Goal: Task Accomplishment & Management: Use online tool/utility

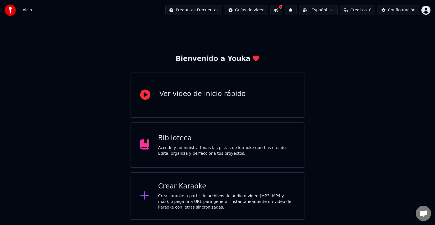
click at [187, 189] on div "Crear Karaoke" at bounding box center [226, 186] width 137 height 9
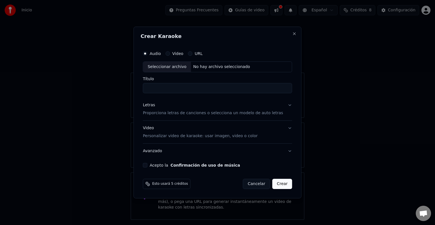
click at [170, 54] on button "Video" at bounding box center [168, 53] width 5 height 5
click at [193, 54] on button "URL" at bounding box center [190, 53] width 5 height 5
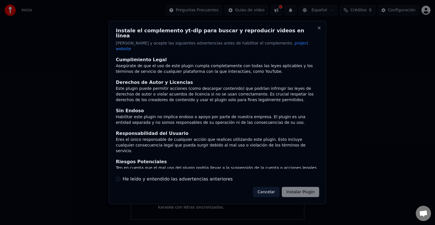
click at [272, 187] on button "Cancelar" at bounding box center [266, 192] width 27 height 10
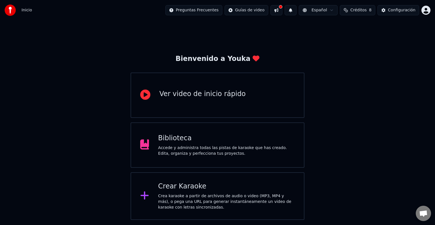
click at [177, 194] on div "Crea karaoke a partir de archivos de audio o video (MP3, MP4 y más), o pega una…" at bounding box center [226, 201] width 137 height 17
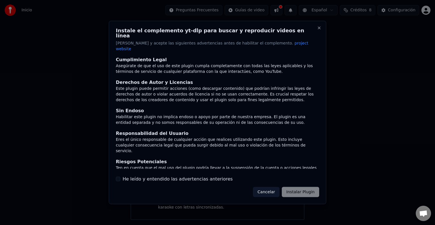
click at [268, 188] on button "Cancelar" at bounding box center [266, 192] width 27 height 10
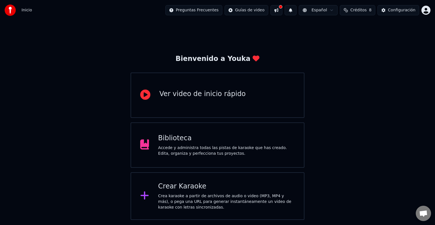
click at [172, 207] on div "Crea karaoke a partir de archivos de audio o video (MP3, MP4 y más), o pega una…" at bounding box center [226, 201] width 137 height 17
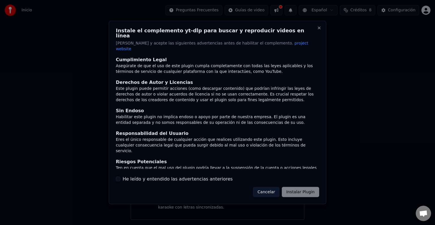
click at [320, 36] on div "Instale el complemento yt-dlp para buscar y reproducir videos en línea Lea y ac…" at bounding box center [218, 112] width 218 height 183
click at [321, 30] on button "Close" at bounding box center [319, 28] width 5 height 5
click at [320, 30] on button "Close" at bounding box center [319, 28] width 5 height 5
click at [352, 43] on div at bounding box center [217, 112] width 435 height 225
click at [319, 30] on button "Close" at bounding box center [319, 28] width 5 height 5
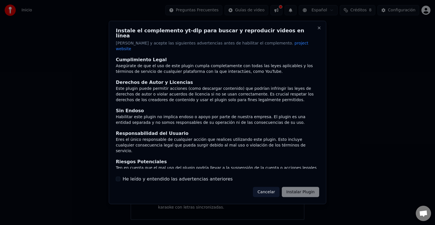
click at [72, 51] on div at bounding box center [217, 112] width 435 height 225
click at [271, 187] on button "Cancelar" at bounding box center [266, 192] width 27 height 10
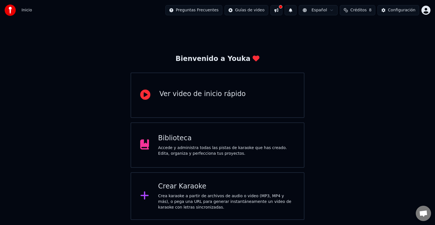
click at [171, 198] on div "Crea karaoke a partir de archivos de audio o video (MP3, MP4 y más), o pega una…" at bounding box center [226, 201] width 137 height 17
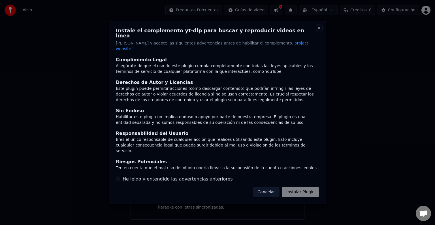
click at [320, 30] on button "Close" at bounding box center [319, 28] width 5 height 5
click at [356, 34] on div at bounding box center [217, 112] width 435 height 225
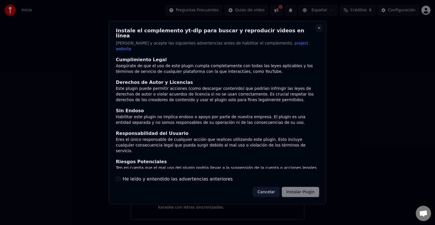
click at [318, 30] on button "Close" at bounding box center [319, 28] width 5 height 5
click at [371, 30] on div at bounding box center [217, 112] width 435 height 225
drag, startPoint x: 314, startPoint y: 34, endPoint x: 320, endPoint y: 30, distance: 7.4
click at [314, 33] on h2 "Instale el complemento yt-dlp para buscar y reproducir videos en línea" at bounding box center [218, 33] width 204 height 10
click at [318, 30] on button "Close" at bounding box center [319, 28] width 5 height 5
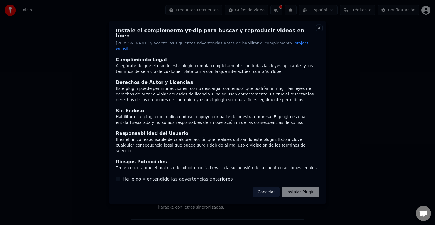
click at [318, 30] on button "Close" at bounding box center [319, 28] width 5 height 5
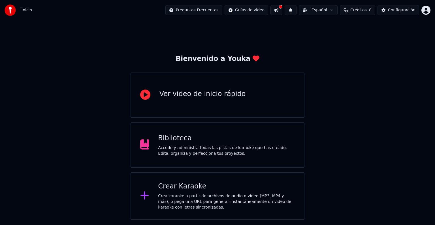
click at [198, 192] on div "Crear Karaoke Crea karaoke a partir de archivos de audio o video (MP3, MP4 y má…" at bounding box center [226, 196] width 137 height 28
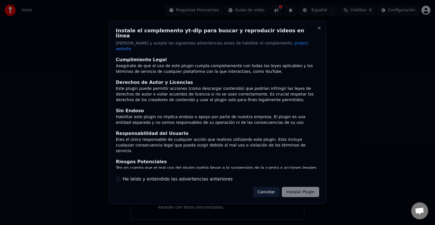
scroll to position [25, 0]
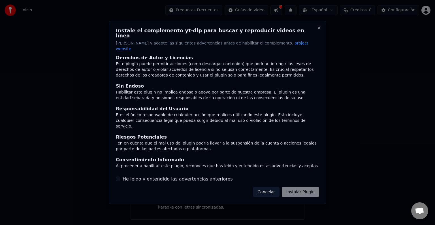
click at [271, 187] on button "Cancelar" at bounding box center [266, 192] width 27 height 10
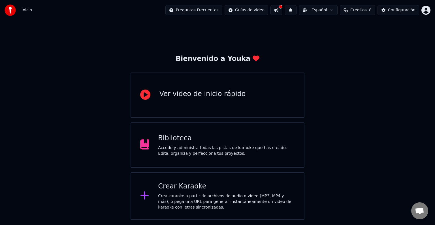
click at [161, 195] on div "Crea karaoke a partir de archivos de audio o video (MP3, MP4 y más), o pega una…" at bounding box center [226, 201] width 137 height 17
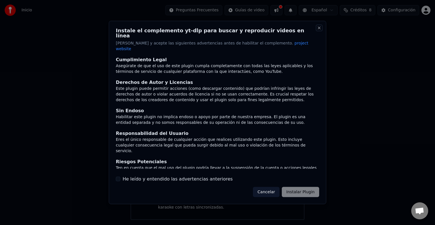
click at [317, 30] on button "Close" at bounding box center [319, 28] width 5 height 5
click at [319, 30] on button "Close" at bounding box center [319, 28] width 5 height 5
drag, startPoint x: 319, startPoint y: 34, endPoint x: 323, endPoint y: 63, distance: 29.2
click at [323, 63] on div "Instale el complemento yt-dlp para buscar y reproducir videos en línea Lea y ac…" at bounding box center [218, 112] width 218 height 183
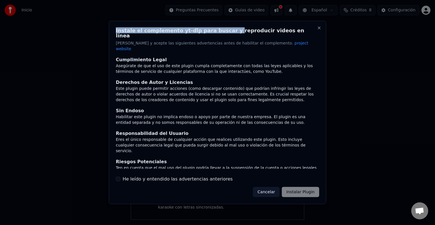
drag, startPoint x: 220, startPoint y: 27, endPoint x: 349, endPoint y: 42, distance: 130.1
click at [349, 42] on body "Inicio Preguntas Frecuentes Guías de video Español Créditos 8 Configuración Bie…" at bounding box center [217, 110] width 435 height 220
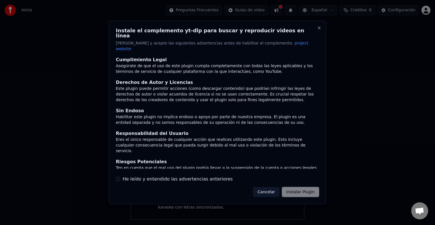
click at [319, 42] on p "Lea y acepte las siguientes advertencias antes de habilitar el complemento. pro…" at bounding box center [218, 46] width 204 height 11
click at [319, 36] on h2 "Instale el complemento yt-dlp para buscar y reproducir videos en línea" at bounding box center [218, 33] width 204 height 10
click at [320, 30] on button "Close" at bounding box center [319, 28] width 5 height 5
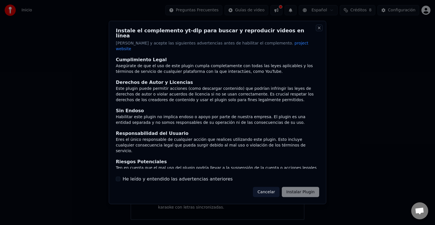
click at [320, 30] on button "Close" at bounding box center [319, 28] width 5 height 5
drag, startPoint x: 320, startPoint y: 32, endPoint x: 322, endPoint y: 45, distance: 13.8
click at [320, 30] on button "Close" at bounding box center [319, 28] width 5 height 5
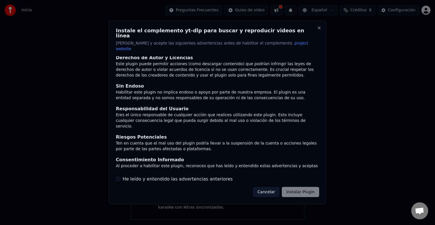
click at [273, 187] on button "Cancelar" at bounding box center [266, 192] width 27 height 10
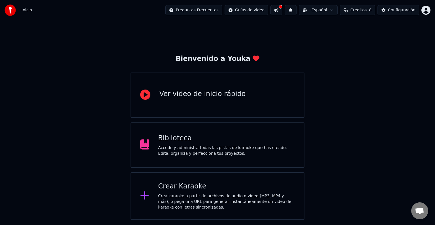
click at [273, 184] on div "Crear Karaoke" at bounding box center [226, 186] width 137 height 9
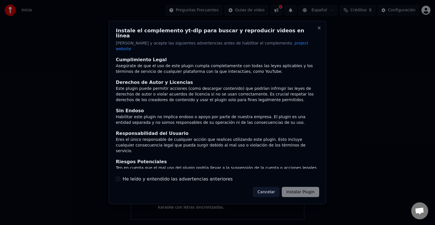
click at [270, 187] on button "Cancelar" at bounding box center [266, 192] width 27 height 10
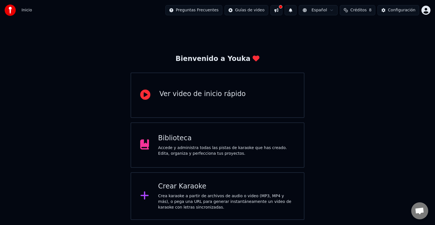
click at [270, 187] on div "Crear Karaoke" at bounding box center [226, 186] width 137 height 9
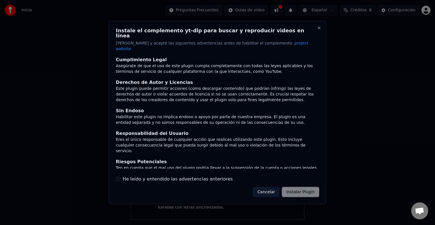
click at [270, 187] on button "Cancelar" at bounding box center [266, 192] width 27 height 10
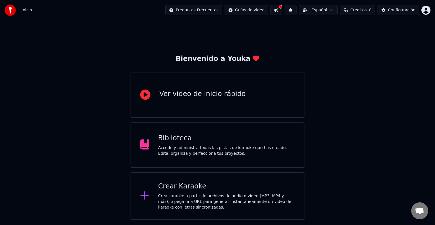
click at [173, 145] on div "Accede y administra todas las pistas de karaoke que has creado. Edita, organiza…" at bounding box center [226, 150] width 137 height 11
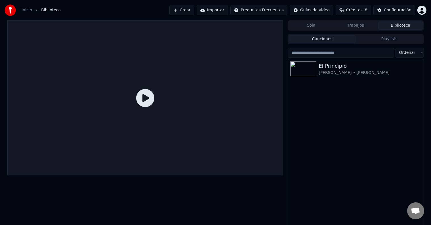
click at [365, 24] on button "Trabajos" at bounding box center [355, 26] width 45 height 8
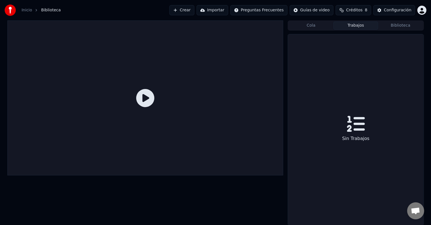
click at [311, 28] on button "Cola" at bounding box center [310, 26] width 45 height 8
click at [359, 23] on button "Trabajos" at bounding box center [355, 26] width 45 height 8
click at [147, 101] on icon at bounding box center [145, 98] width 18 height 18
click at [194, 11] on button "Crear" at bounding box center [181, 10] width 25 height 10
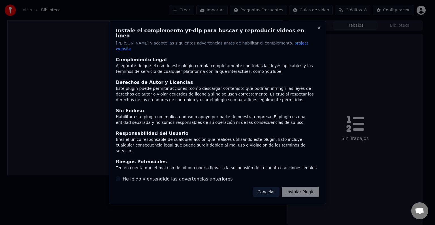
click at [269, 187] on button "Cancelar" at bounding box center [266, 192] width 27 height 10
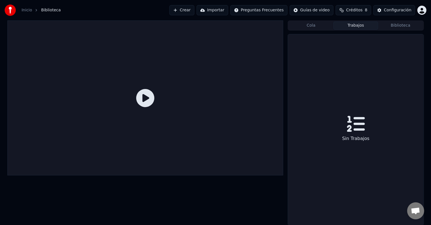
click at [194, 12] on button "Crear" at bounding box center [181, 10] width 25 height 10
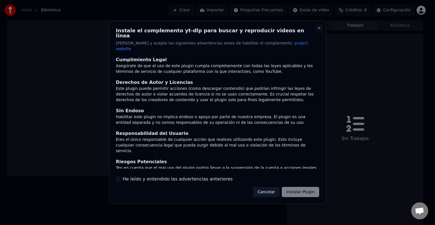
click at [322, 31] on div "Instale el complemento yt-dlp para buscar y reproducir videos en línea Lea y ac…" at bounding box center [218, 112] width 218 height 183
click at [320, 30] on button "Close" at bounding box center [319, 28] width 5 height 5
click at [266, 40] on div "Instale el complemento yt-dlp para buscar y reproducir videos en línea Lea y ac…" at bounding box center [218, 40] width 204 height 24
click at [266, 45] on span "project website" at bounding box center [212, 46] width 193 height 10
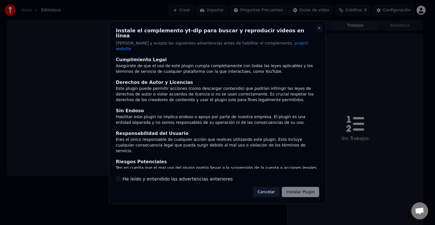
click at [319, 30] on button "Close" at bounding box center [319, 28] width 5 height 5
click at [262, 187] on button "Cancelar" at bounding box center [266, 192] width 27 height 10
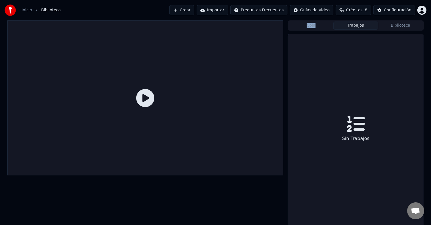
click at [262, 185] on div at bounding box center [145, 122] width 276 height 205
click at [193, 9] on button "Crear" at bounding box center [181, 10] width 25 height 10
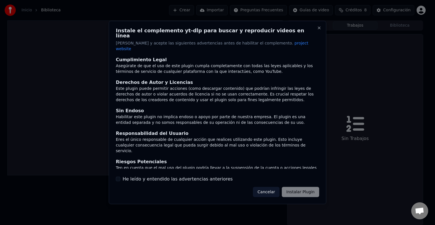
click at [302, 187] on div "Cancelar Instalar Plugin" at bounding box center [286, 192] width 66 height 10
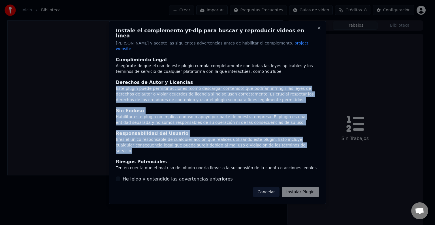
drag, startPoint x: 321, startPoint y: 78, endPoint x: 326, endPoint y: 141, distance: 63.2
click at [326, 141] on div "Instale el complemento yt-dlp para buscar y reproducir videos en línea Lea y ac…" at bounding box center [218, 112] width 218 height 183
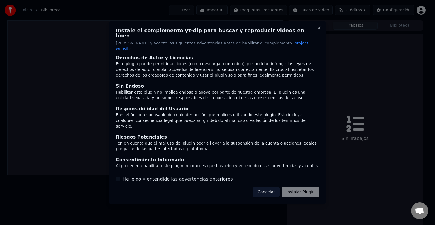
click at [192, 163] on div "Al proceder a habilitar este plugin, reconoces que has leído y entendido estas …" at bounding box center [218, 168] width 204 height 11
click at [180, 163] on div "Al proceder a habilitar este plugin, reconoces que has leído y entendido estas …" at bounding box center [218, 168] width 204 height 11
click at [117, 177] on button "He leído y entendido las advertencias anteriores" at bounding box center [118, 179] width 5 height 5
click at [265, 187] on button "Cancelar" at bounding box center [266, 192] width 27 height 10
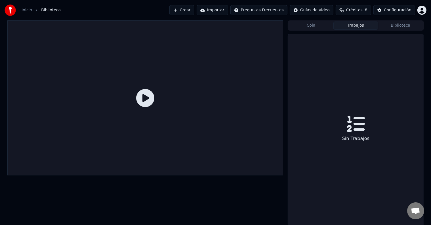
click at [194, 11] on button "Crear" at bounding box center [181, 10] width 25 height 10
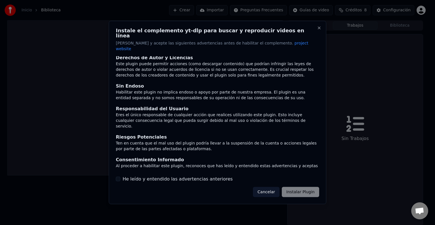
click at [147, 175] on label "He leído y entendido las advertencias anteriores" at bounding box center [178, 178] width 110 height 7
click at [120, 177] on button "He leído y entendido las advertencias anteriores" at bounding box center [118, 179] width 5 height 5
click at [268, 187] on button "Cancelar" at bounding box center [266, 192] width 27 height 10
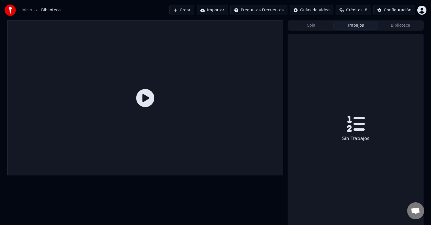
click at [194, 7] on button "Crear" at bounding box center [181, 10] width 25 height 10
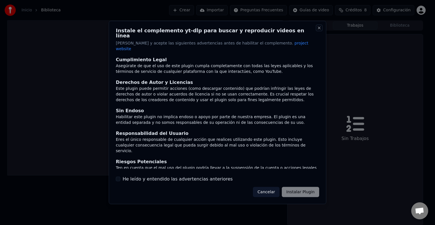
click at [321, 30] on button "Close" at bounding box center [319, 28] width 5 height 5
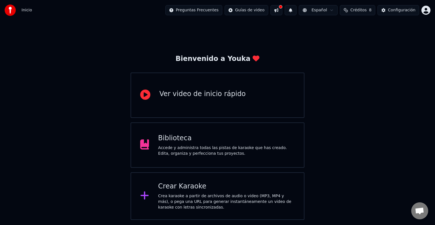
click at [354, 11] on button "Créditos 8" at bounding box center [357, 10] width 35 height 10
click at [366, 50] on button "Actualizar" at bounding box center [361, 53] width 34 height 10
click at [383, 28] on th "Expiración (días)" at bounding box center [383, 26] width 38 height 11
click at [398, 24] on div "Recargar Restante Expiración (días) 15 8 31 Actualizar" at bounding box center [361, 39] width 90 height 36
click at [337, 29] on th "Recargar" at bounding box center [331, 26] width 22 height 11
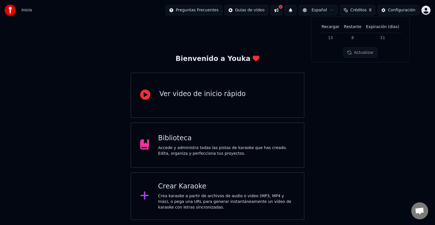
click at [338, 30] on th "Recargar" at bounding box center [331, 26] width 22 height 11
click at [335, 45] on div "Recargar Restante Expiración (días) 15 8 31 Actualizar" at bounding box center [361, 39] width 90 height 36
click at [333, 25] on th "Recargar" at bounding box center [331, 26] width 22 height 11
click at [334, 25] on th "Recargar" at bounding box center [331, 26] width 22 height 11
click at [179, 188] on div "Crear Karaoke" at bounding box center [226, 186] width 137 height 9
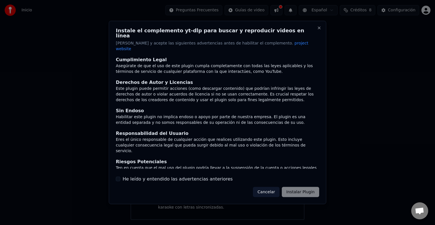
scroll to position [25, 0]
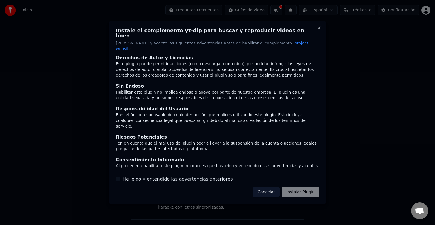
drag, startPoint x: 119, startPoint y: 174, endPoint x: 122, endPoint y: 174, distance: 3.1
click at [119, 177] on button "He leído y entendido las advertencias anteriores" at bounding box center [118, 179] width 5 height 5
click at [306, 188] on button "Instalar Plugin" at bounding box center [300, 192] width 37 height 10
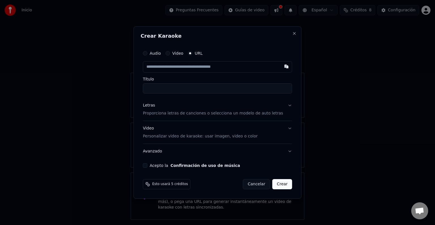
click at [166, 68] on input "text" at bounding box center [217, 66] width 149 height 11
click at [166, 67] on input "text" at bounding box center [217, 66] width 149 height 11
paste input "**********"
type input "**********"
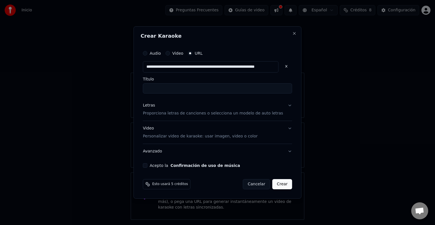
type input "**********"
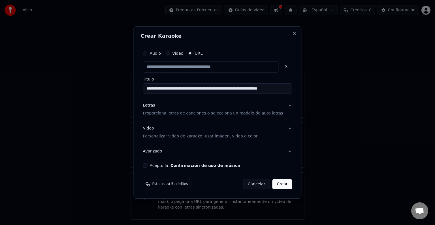
scroll to position [0, 0]
click at [172, 86] on input "**********" at bounding box center [217, 88] width 149 height 10
click at [284, 105] on button "Letras Proporciona letras de canciones o selecciona un modelo de auto letras" at bounding box center [217, 109] width 149 height 23
type input "**********"
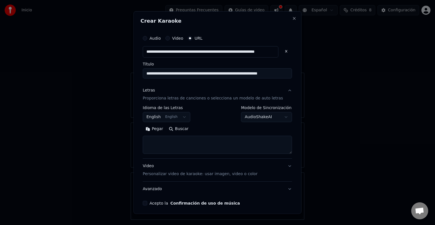
click at [180, 145] on textarea at bounding box center [217, 145] width 149 height 18
paste textarea "**********"
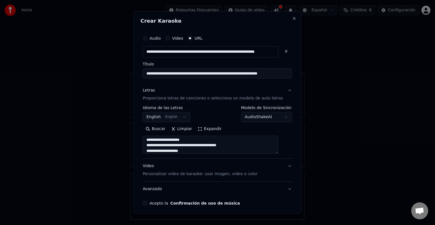
scroll to position [174, 0]
type textarea "**********"
click at [282, 163] on button "Video Personalizar video de karaoke: usar imagen, video o color" at bounding box center [217, 170] width 149 height 23
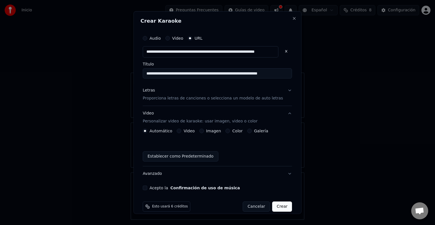
click at [147, 187] on button "Acepto la Confirmación de uso de música" at bounding box center [145, 188] width 5 height 5
click at [276, 207] on button "Crear" at bounding box center [282, 207] width 20 height 10
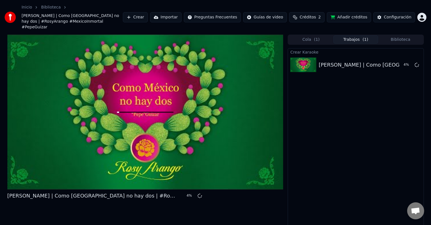
click at [355, 12] on button "Añadir créditos" at bounding box center [349, 17] width 44 height 10
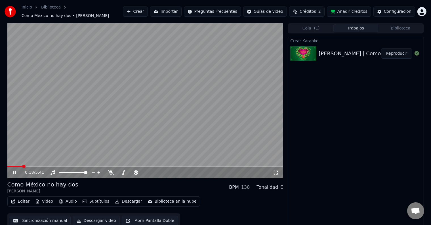
click at [47, 166] on span at bounding box center [145, 166] width 276 height 1
click at [41, 166] on span at bounding box center [24, 166] width 34 height 1
click at [65, 166] on span at bounding box center [145, 166] width 276 height 1
click at [78, 166] on span at bounding box center [145, 166] width 276 height 1
click at [91, 166] on span at bounding box center [145, 166] width 276 height 1
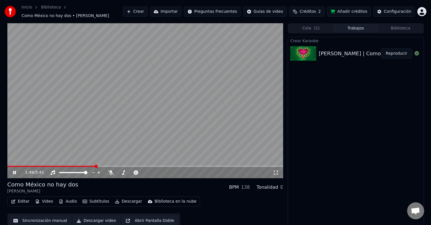
click at [95, 166] on span at bounding box center [145, 166] width 276 height 1
click at [101, 166] on span at bounding box center [145, 166] width 276 height 1
click at [91, 162] on video at bounding box center [145, 100] width 276 height 155
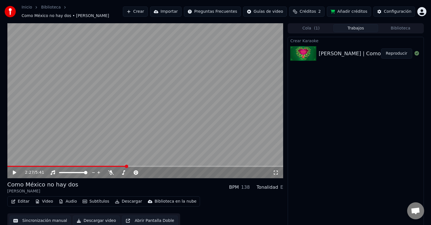
click at [91, 166] on span at bounding box center [66, 166] width 119 height 1
click at [94, 116] on video at bounding box center [145, 100] width 276 height 155
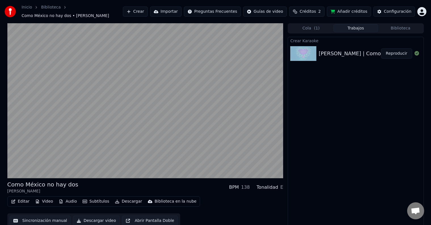
click at [357, 46] on div "Crear Karaoke [PERSON_NAME] | Como [GEOGRAPHIC_DATA] no hay dos | #RosyArango #…" at bounding box center [355, 50] width 135 height 26
click at [86, 219] on button "Descargar video" at bounding box center [96, 221] width 46 height 10
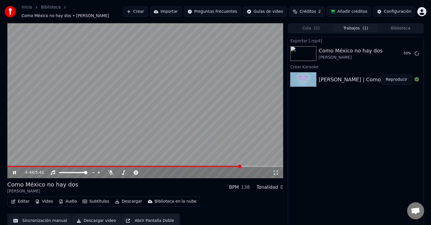
click at [132, 106] on video at bounding box center [145, 100] width 276 height 155
click at [146, 8] on button "Crear" at bounding box center [135, 12] width 25 height 10
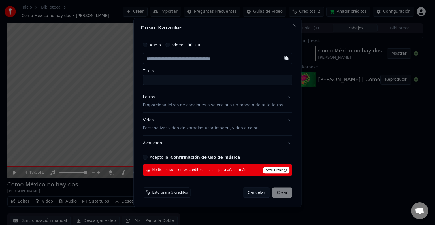
click at [172, 58] on input "text" at bounding box center [217, 58] width 149 height 11
type input "**********"
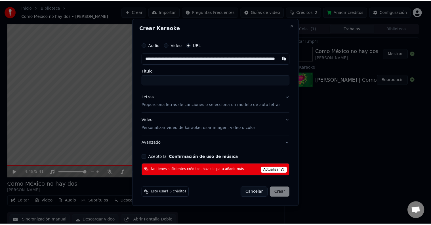
scroll to position [0, 67]
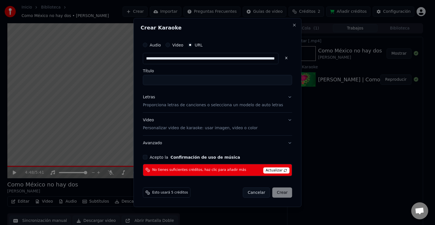
type input "**********"
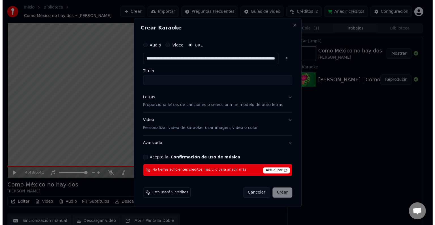
scroll to position [0, 0]
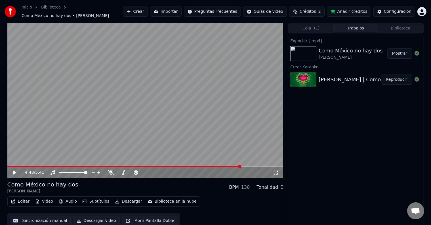
click at [423, 10] on html "Inicio Biblioteca Como México no hay dos • [PERSON_NAME] Crear Importar Pregunt…" at bounding box center [215, 112] width 431 height 225
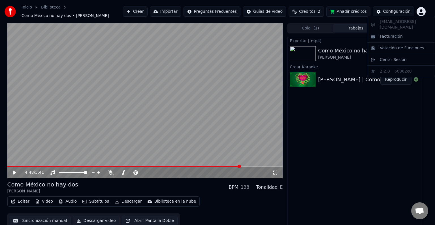
click at [404, 21] on div "[EMAIL_ADDRESS][DOMAIN_NAME] Facturación Votación de Funciones Cerrar Sesión 2.…" at bounding box center [401, 47] width 68 height 62
click at [430, 9] on html "Inicio Biblioteca Como México no hay dos • [PERSON_NAME] Crear Importar Pregunt…" at bounding box center [217, 112] width 435 height 225
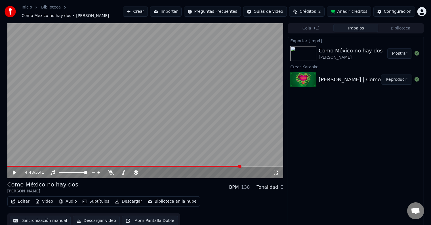
click at [425, 9] on html "Inicio Biblioteca Como México no hay dos • [PERSON_NAME] Crear Importar Pregunt…" at bounding box center [215, 112] width 431 height 225
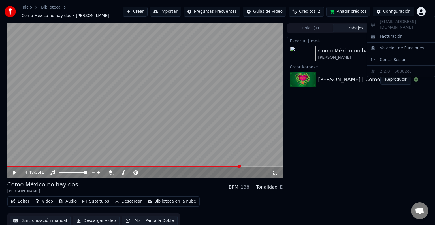
click at [422, 9] on html "Inicio Biblioteca Como México no hay dos • [PERSON_NAME] Crear Importar Pregunt…" at bounding box center [217, 112] width 435 height 225
click at [317, 10] on html "Inicio Biblioteca Como México no hay dos • [PERSON_NAME] Crear Importar Pregunt…" at bounding box center [217, 112] width 435 height 225
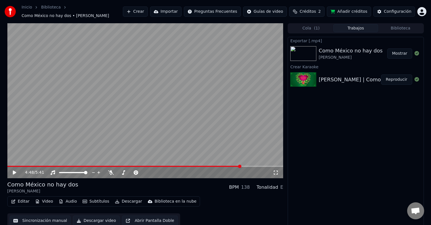
click at [316, 9] on span "Créditos" at bounding box center [307, 12] width 16 height 6
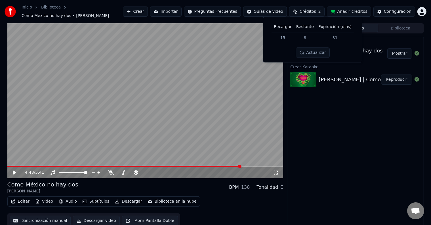
click at [148, 10] on button "Crear" at bounding box center [135, 12] width 25 height 10
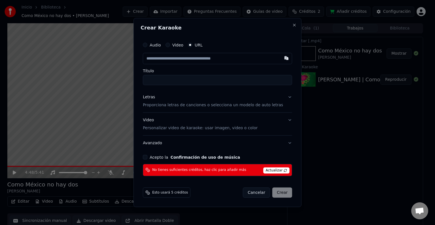
click at [160, 57] on input "text" at bounding box center [217, 58] width 149 height 11
type input "**********"
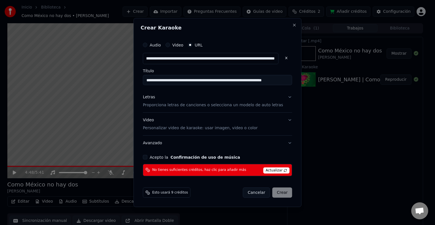
type input "**********"
click at [271, 170] on span "Actualizar" at bounding box center [276, 170] width 27 height 6
type input "**********"
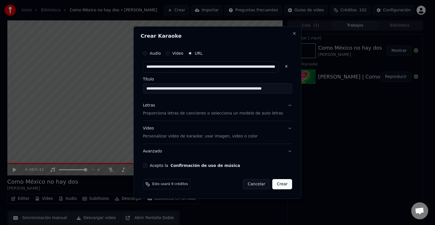
drag, startPoint x: 150, startPoint y: 164, endPoint x: 159, endPoint y: 164, distance: 9.1
click at [147, 164] on button "Acepto la Confirmación de uso de música" at bounding box center [145, 165] width 5 height 5
click at [276, 183] on button "Crear" at bounding box center [282, 184] width 20 height 10
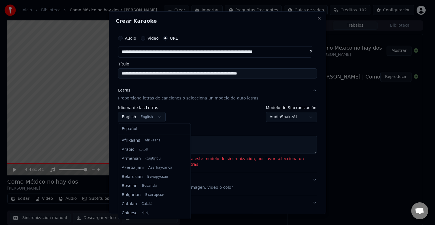
click at [155, 117] on body "**********" at bounding box center [215, 112] width 431 height 225
drag, startPoint x: 189, startPoint y: 213, endPoint x: 207, endPoint y: 238, distance: 30.5
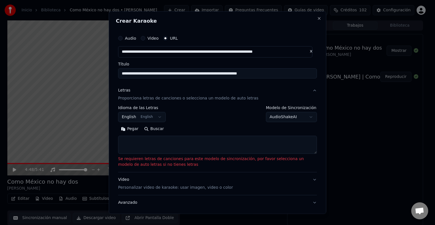
click at [131, 140] on textarea at bounding box center [217, 145] width 199 height 18
paste textarea "**********"
type textarea "**********"
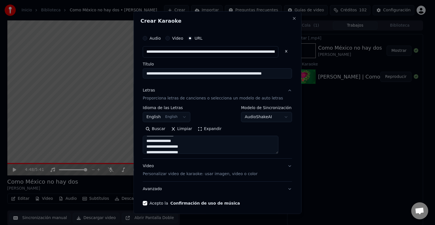
scroll to position [0, 0]
drag, startPoint x: 192, startPoint y: 152, endPoint x: 135, endPoint y: 126, distance: 62.4
click at [137, 124] on body "**********" at bounding box center [215, 112] width 431 height 225
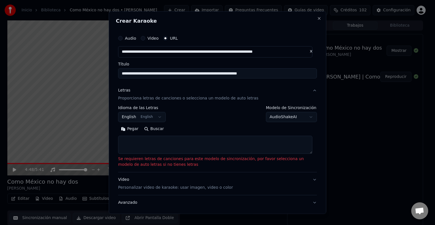
click at [126, 143] on textarea at bounding box center [215, 145] width 194 height 18
paste textarea "**********"
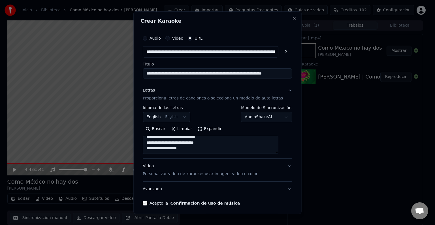
scroll to position [349, 0]
type textarea "**********"
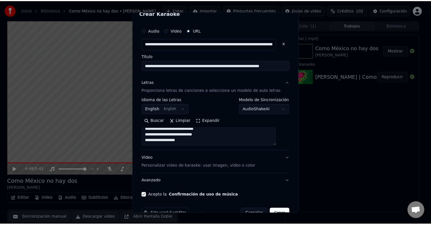
scroll to position [22, 0]
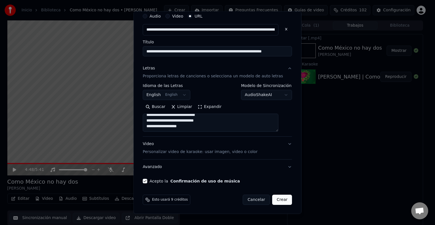
click at [275, 199] on button "Crear" at bounding box center [282, 200] width 20 height 10
select select "**"
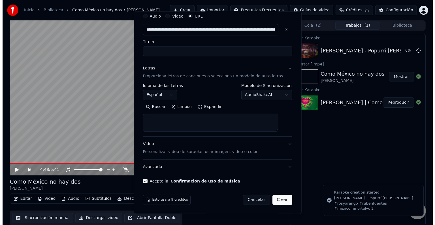
scroll to position [0, 0]
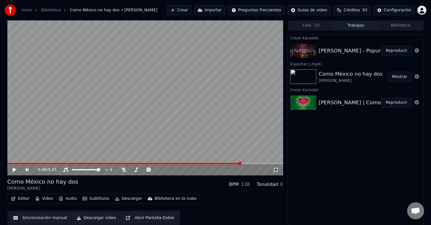
click at [398, 50] on button "Reproducir" at bounding box center [396, 51] width 31 height 10
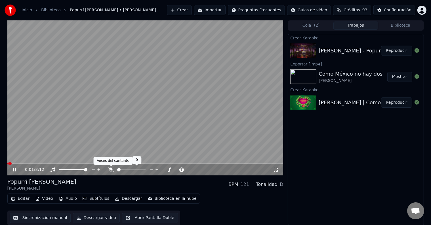
click at [111, 170] on icon at bounding box center [111, 170] width 6 height 5
click at [111, 170] on icon at bounding box center [110, 170] width 3 height 5
click at [26, 163] on span at bounding box center [145, 163] width 276 height 1
click at [113, 169] on icon at bounding box center [111, 170] width 6 height 5
click at [117, 170] on span at bounding box center [117, 169] width 0 height 1
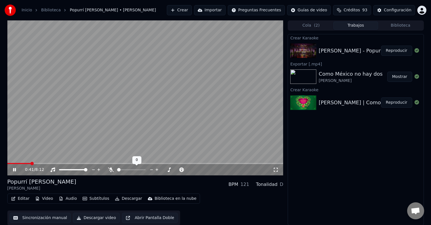
click at [125, 169] on span at bounding box center [131, 169] width 28 height 1
click at [127, 169] on span at bounding box center [127, 169] width 3 height 3
click at [124, 169] on span at bounding box center [122, 169] width 10 height 1
click at [123, 169] on span at bounding box center [124, 169] width 3 height 3
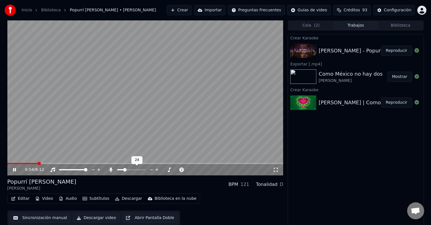
click at [122, 169] on span at bounding box center [120, 169] width 7 height 1
click at [122, 169] on span at bounding box center [122, 169] width 3 height 3
click at [134, 170] on icon at bounding box center [136, 170] width 5 height 5
click at [136, 169] on icon at bounding box center [136, 170] width 5 height 5
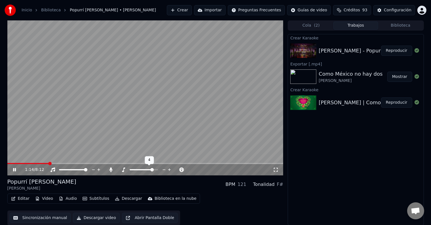
click at [152, 171] on span at bounding box center [151, 169] width 3 height 3
click at [142, 171] on span at bounding box center [141, 169] width 3 height 3
click at [169, 170] on icon at bounding box center [169, 170] width 5 height 6
click at [25, 162] on video at bounding box center [145, 97] width 276 height 155
click at [26, 162] on video at bounding box center [145, 97] width 276 height 155
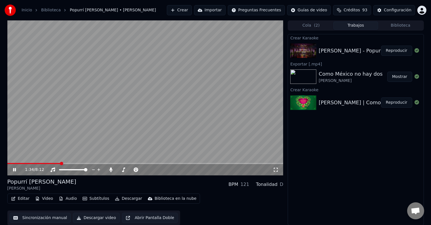
click at [26, 163] on video at bounding box center [145, 97] width 276 height 155
click at [25, 163] on span at bounding box center [16, 163] width 18 height 1
click at [14, 168] on icon at bounding box center [18, 170] width 13 height 5
click at [18, 163] on span at bounding box center [18, 163] width 22 height 1
click at [18, 163] on span at bounding box center [12, 163] width 11 height 1
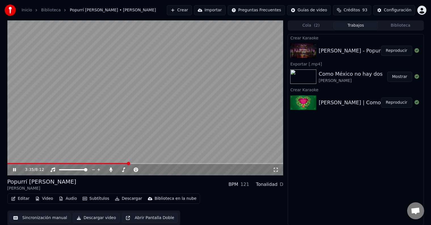
click at [19, 198] on button "Editar" at bounding box center [20, 199] width 23 height 8
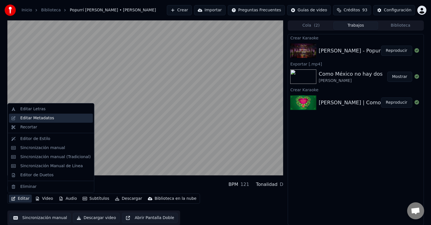
click at [58, 118] on div "Editar Metadatos" at bounding box center [55, 118] width 70 height 6
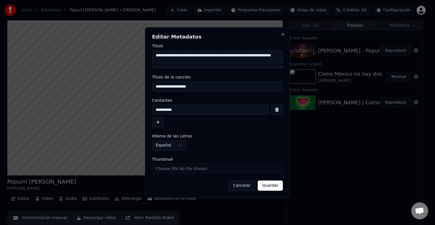
click at [195, 58] on textarea "**********" at bounding box center [217, 59] width 131 height 18
drag, startPoint x: 195, startPoint y: 59, endPoint x: 227, endPoint y: 56, distance: 31.6
click at [227, 56] on textarea "**********" at bounding box center [217, 59] width 131 height 18
type textarea "**********"
click at [275, 186] on button "Guardar" at bounding box center [270, 186] width 25 height 10
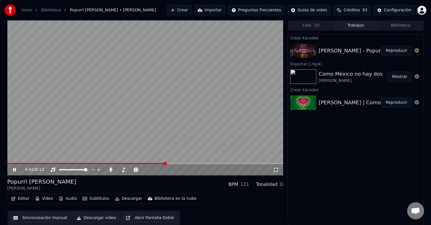
click at [96, 218] on button "Descargar video" at bounding box center [96, 218] width 46 height 10
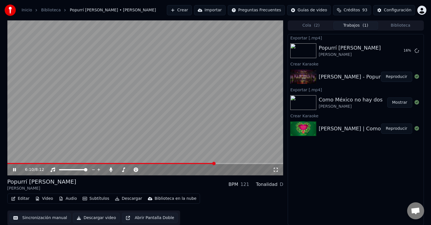
click at [205, 162] on video at bounding box center [145, 97] width 276 height 155
click at [205, 163] on span at bounding box center [106, 163] width 198 height 1
click at [149, 88] on video at bounding box center [145, 97] width 276 height 155
click at [204, 164] on div "6:24 / 8:12" at bounding box center [145, 169] width 276 height 12
click at [202, 163] on span at bounding box center [115, 163] width 216 height 1
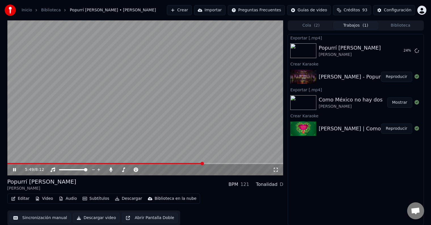
click at [208, 162] on video at bounding box center [145, 97] width 276 height 155
click at [209, 163] on video at bounding box center [145, 97] width 276 height 155
click at [209, 163] on span at bounding box center [145, 163] width 276 height 1
click at [207, 164] on span at bounding box center [107, 163] width 200 height 1
click at [212, 163] on span at bounding box center [145, 163] width 276 height 1
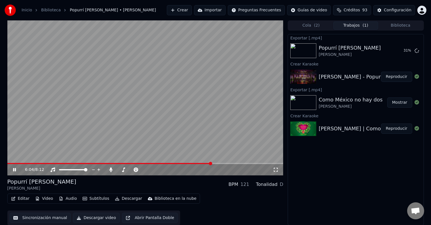
click at [211, 163] on span at bounding box center [210, 163] width 3 height 3
click at [203, 164] on span at bounding box center [112, 163] width 211 height 1
click at [210, 164] on span at bounding box center [145, 163] width 276 height 1
click at [213, 164] on span at bounding box center [114, 163] width 214 height 1
click at [208, 164] on div "6:08 / 8:12" at bounding box center [145, 169] width 276 height 11
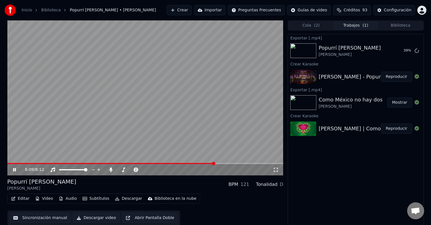
click at [208, 164] on div "6:09 / 8:12" at bounding box center [145, 169] width 276 height 11
click at [206, 163] on span at bounding box center [106, 163] width 199 height 1
click at [241, 164] on span at bounding box center [132, 163] width 251 height 1
click at [239, 164] on span at bounding box center [239, 163] width 3 height 3
click at [276, 169] on icon at bounding box center [276, 170] width 6 height 5
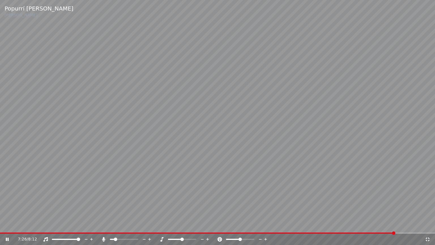
click at [380, 225] on div "7:26 / 8:12" at bounding box center [217, 239] width 435 height 11
click at [378, 225] on span at bounding box center [197, 232] width 395 height 1
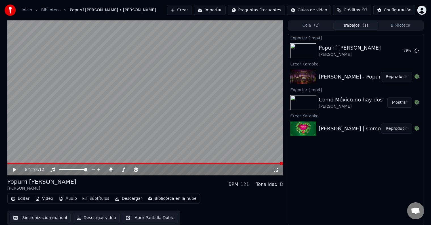
click at [307, 101] on img at bounding box center [303, 102] width 26 height 15
click at [403, 126] on button "Reproducir" at bounding box center [396, 129] width 31 height 10
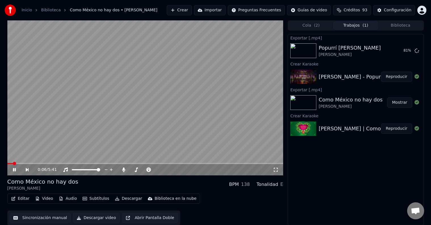
click at [49, 163] on span at bounding box center [145, 163] width 276 height 1
click at [130, 169] on span at bounding box center [130, 169] width 0 height 1
click at [62, 162] on video at bounding box center [145, 97] width 276 height 155
click at [66, 162] on video at bounding box center [145, 97] width 276 height 155
click at [66, 163] on span at bounding box center [44, 163] width 75 height 1
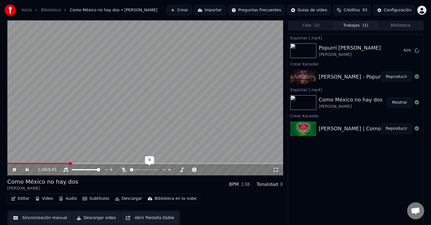
click at [134, 170] on span at bounding box center [144, 169] width 28 height 1
click at [138, 169] on div at bounding box center [149, 170] width 46 height 6
click at [139, 87] on video at bounding box center [145, 97] width 276 height 155
click at [192, 12] on button "Crear" at bounding box center [179, 10] width 25 height 10
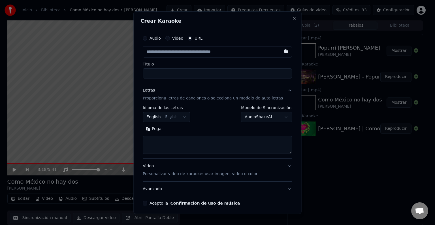
click at [161, 51] on input "text" at bounding box center [217, 51] width 149 height 11
paste input "**********"
type input "**********"
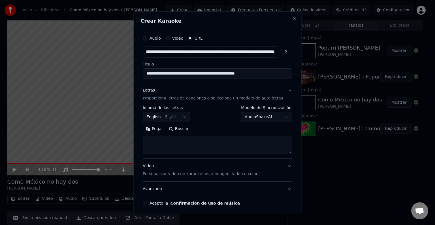
type input "**********"
drag, startPoint x: 277, startPoint y: 72, endPoint x: 198, endPoint y: 77, distance: 78.4
click at [198, 77] on input "**********" at bounding box center [217, 73] width 149 height 10
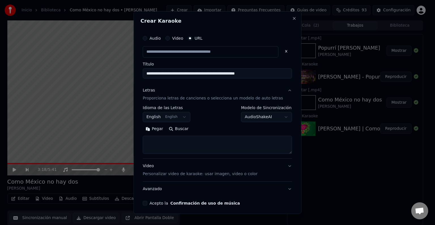
type input "**********"
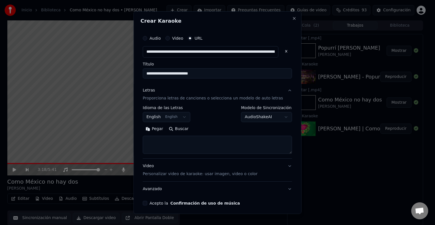
type input "**********"
click at [165, 144] on textarea at bounding box center [217, 145] width 149 height 18
click at [147, 203] on button "Acepto la Confirmación de uso de música" at bounding box center [145, 203] width 5 height 5
click at [154, 140] on textarea at bounding box center [217, 145] width 149 height 18
paste textarea "**********"
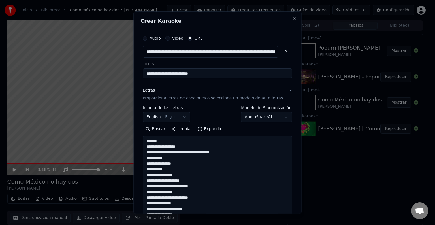
scroll to position [200, 0]
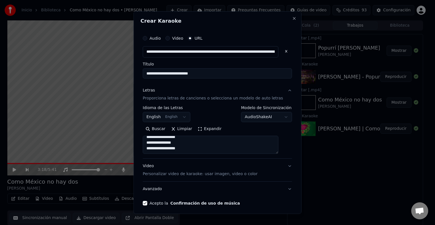
type textarea "**********"
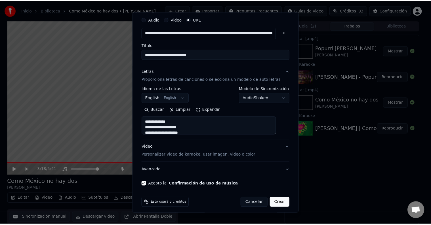
scroll to position [22, 0]
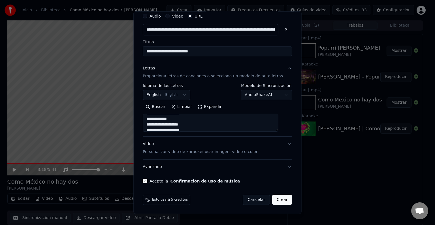
click at [274, 197] on button "Crear" at bounding box center [282, 200] width 20 height 10
select select "**"
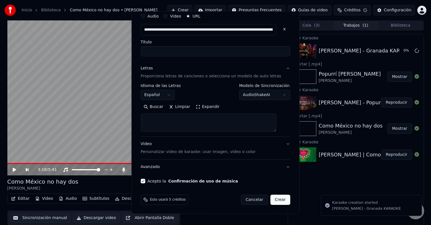
scroll to position [0, 0]
